Goal: Information Seeking & Learning: Learn about a topic

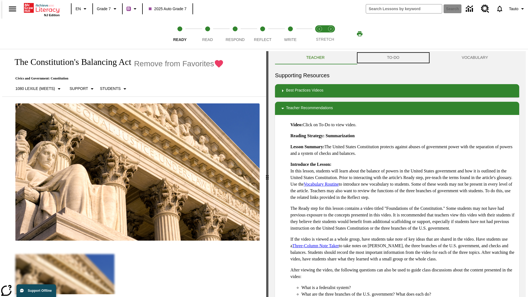
click at [393, 58] on button "TO-DO" at bounding box center [393, 57] width 75 height 13
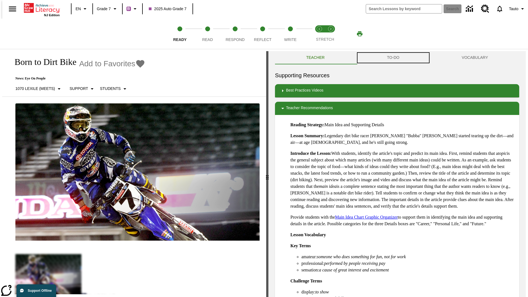
click at [393, 58] on button "TO-DO" at bounding box center [393, 57] width 75 height 13
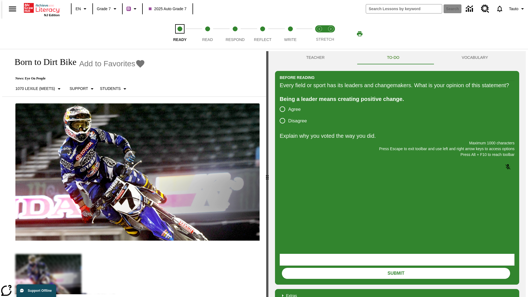
click at [180, 34] on span "Ready" at bounding box center [179, 37] width 13 height 10
click at [207, 34] on span "Read" at bounding box center [207, 37] width 11 height 10
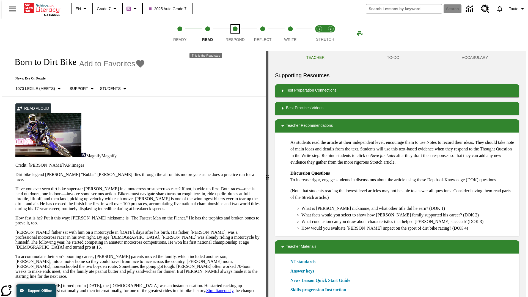
click at [235, 34] on span "Respond" at bounding box center [234, 37] width 19 height 10
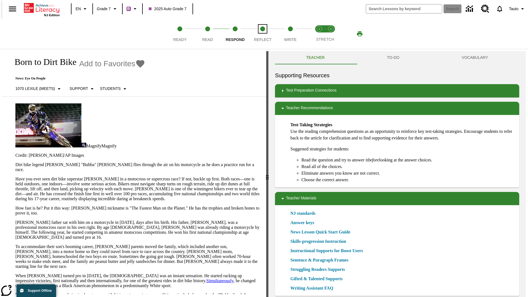
click at [263, 34] on span "Reflect" at bounding box center [263, 37] width 18 height 10
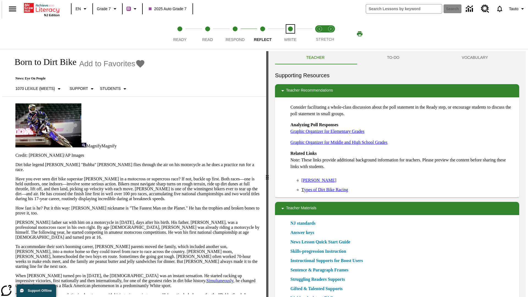
click at [290, 34] on span "Write" at bounding box center [290, 37] width 12 height 10
